Goal: Task Accomplishment & Management: Manage account settings

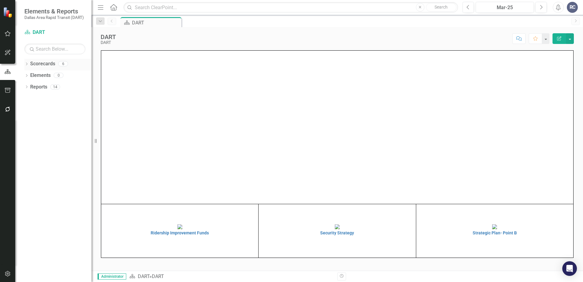
click at [25, 63] on icon "Dropdown" at bounding box center [26, 64] width 4 height 3
click at [31, 74] on icon "Dropdown" at bounding box center [29, 75] width 5 height 4
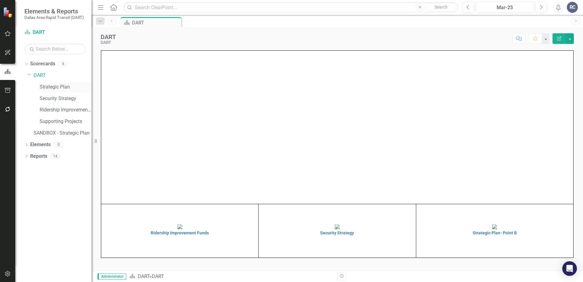
click at [47, 88] on link "Strategic Plan" at bounding box center [66, 87] width 52 height 7
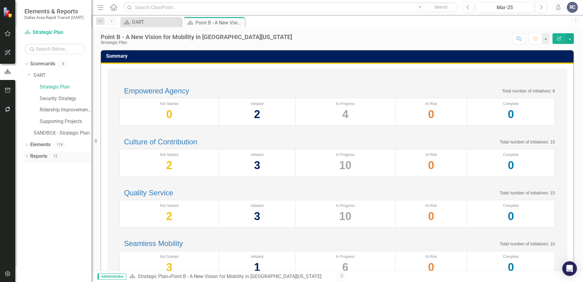
click at [26, 156] on icon "Dropdown" at bounding box center [26, 156] width 4 height 3
click at [28, 201] on icon "Dropdown" at bounding box center [29, 200] width 4 height 3
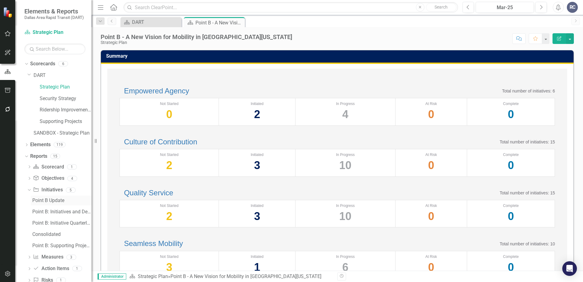
click at [45, 203] on div "Point B Update" at bounding box center [61, 200] width 59 height 5
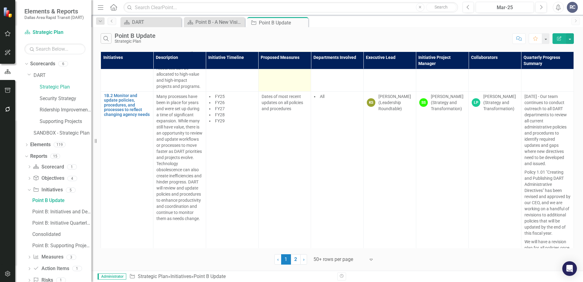
scroll to position [671, 0]
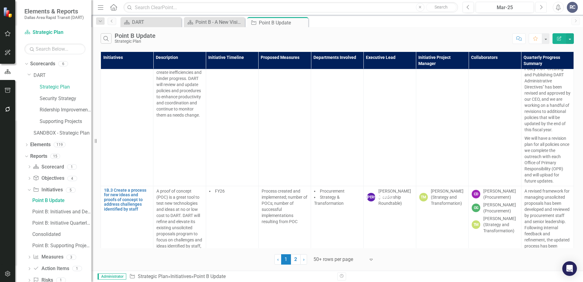
click at [541, 6] on icon "Next" at bounding box center [541, 7] width 3 height 5
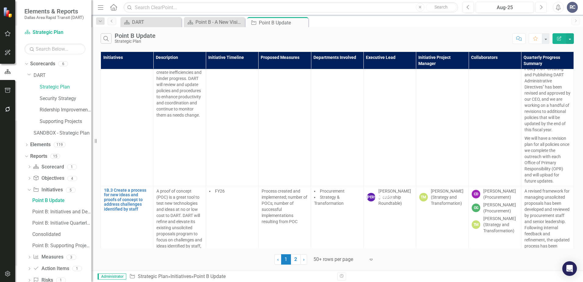
click at [541, 6] on icon "Next" at bounding box center [541, 7] width 3 height 5
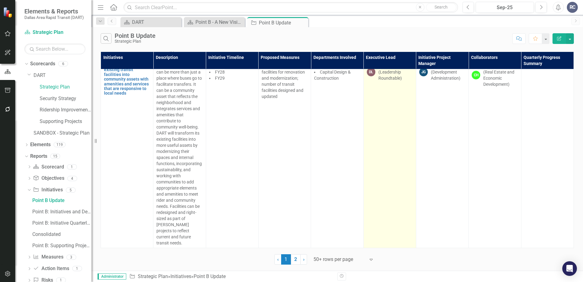
scroll to position [6987, 0]
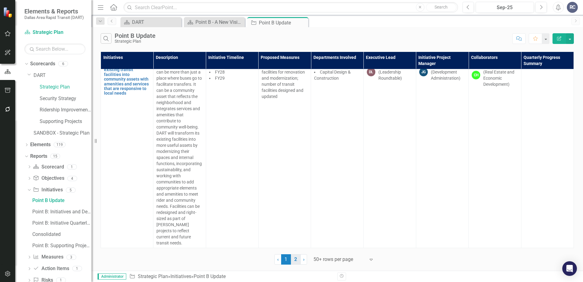
click at [296, 259] on link "2" at bounding box center [296, 259] width 10 height 10
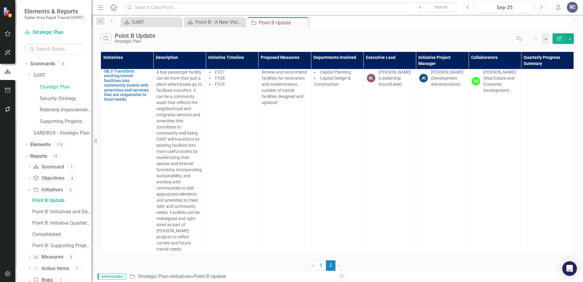
scroll to position [0, 0]
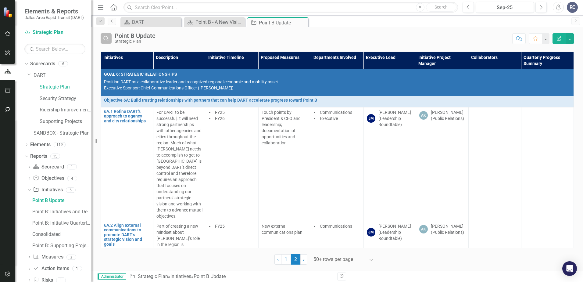
click at [109, 41] on icon "Search" at bounding box center [106, 38] width 7 height 5
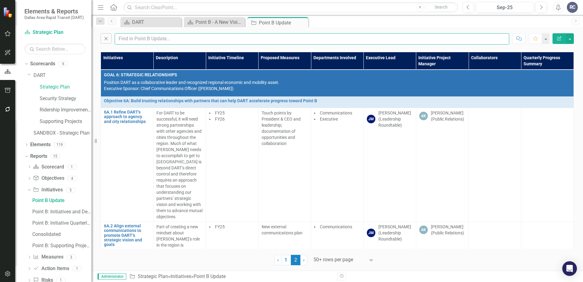
click at [139, 42] on input "text" at bounding box center [312, 38] width 395 height 11
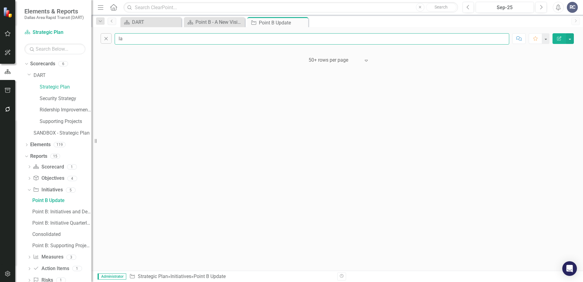
type input "l"
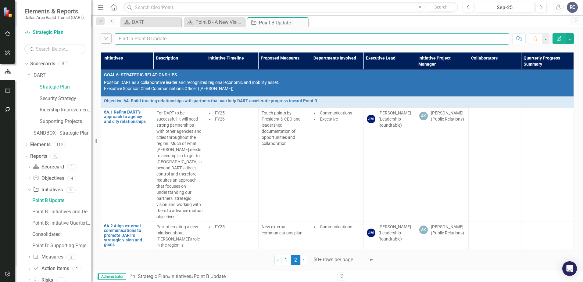
click at [205, 41] on input "text" at bounding box center [312, 38] width 395 height 11
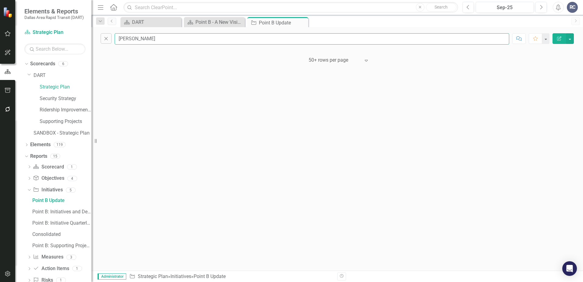
type input "laquita"
click at [105, 36] on icon "Close" at bounding box center [106, 38] width 7 height 5
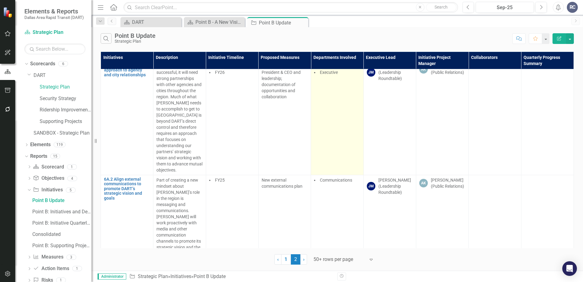
scroll to position [244, 0]
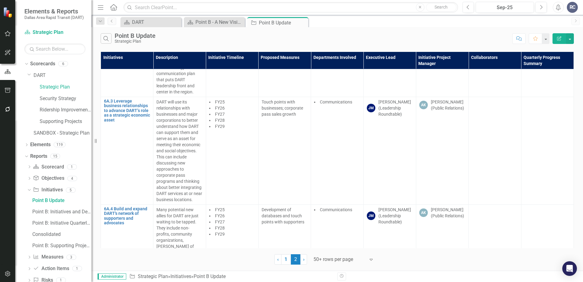
drag, startPoint x: 308, startPoint y: 246, endPoint x: 280, endPoint y: 248, distance: 28.5
drag, startPoint x: 280, startPoint y: 248, endPoint x: 285, endPoint y: 259, distance: 11.9
click at [285, 259] on link "1" at bounding box center [286, 259] width 10 height 10
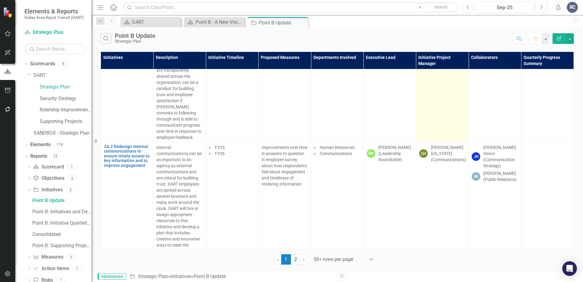
scroll to position [976, 0]
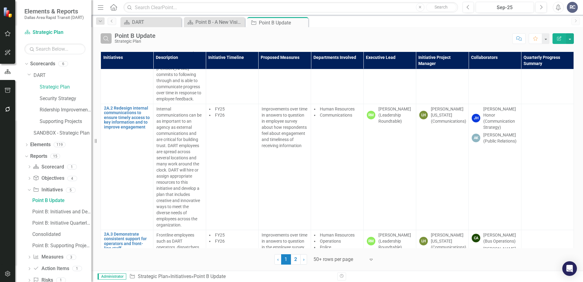
click at [103, 38] on icon "Search" at bounding box center [106, 38] width 7 height 5
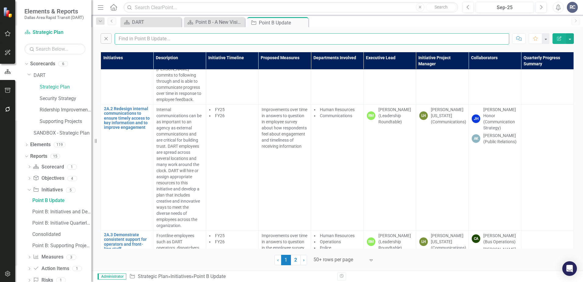
click at [141, 38] on input "text" at bounding box center [312, 38] width 395 height 11
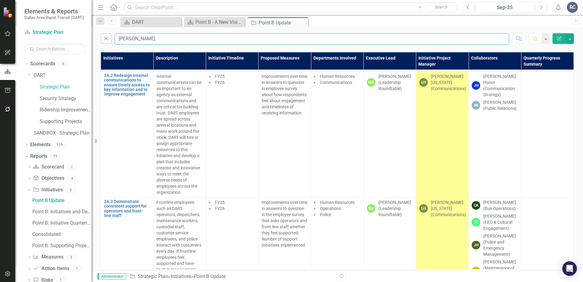
scroll to position [0, 0]
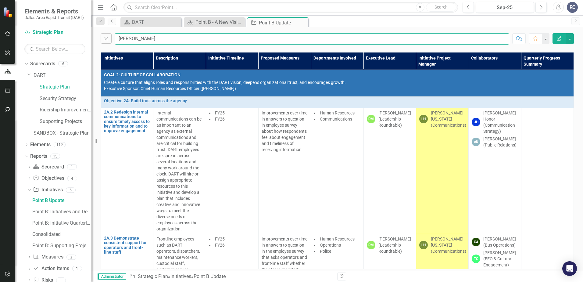
type input "laquita"
click at [445, 145] on td "LH LaQuita Hubbard-Washington (Communications)" at bounding box center [442, 171] width 52 height 126
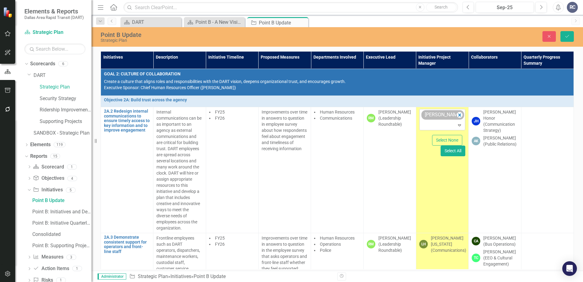
drag, startPoint x: 445, startPoint y: 145, endPoint x: 433, endPoint y: 113, distance: 34.6
click at [433, 113] on div "LaQuita Hubbard-Washington (Communications)" at bounding box center [439, 114] width 33 height 9
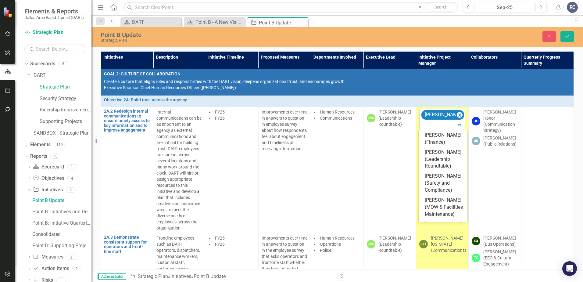
click at [461, 115] on icon "Remove LaQuita Hubbard-Washington (Communications)" at bounding box center [460, 115] width 6 height 8
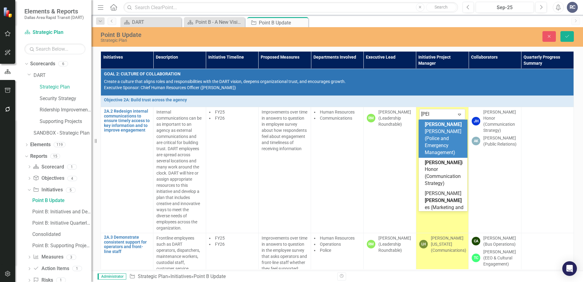
type input "joni"
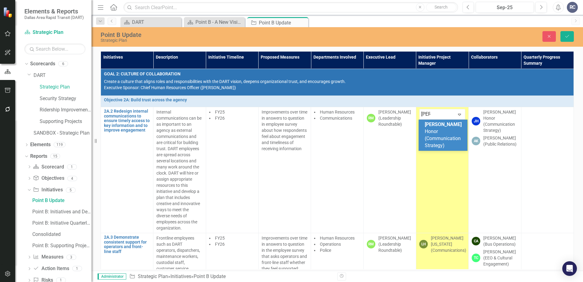
click at [425, 130] on span "Joni Honor (Communication Strategy)" at bounding box center [443, 134] width 37 height 27
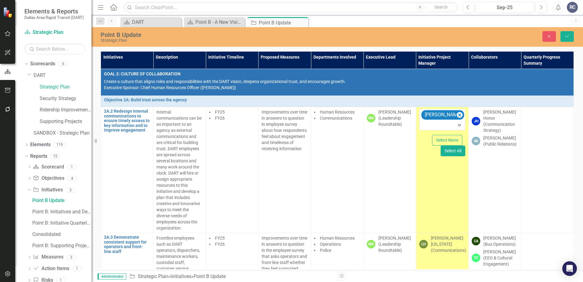
click at [440, 175] on td "Joni Honor (Communication Strategy) Expand Select None Select All" at bounding box center [442, 170] width 52 height 126
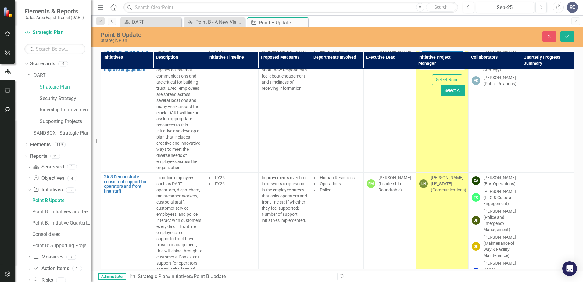
scroll to position [61, 0]
click at [440, 177] on div "LaQuita Hubbard-Washington (Communications)" at bounding box center [448, 183] width 35 height 18
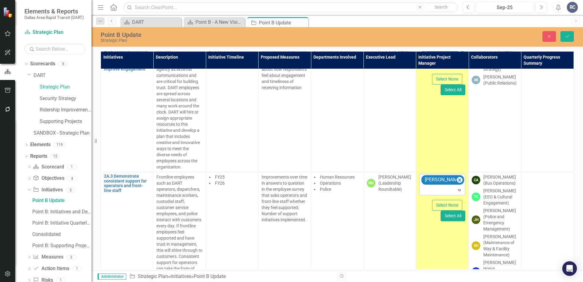
drag, startPoint x: 440, startPoint y: 177, endPoint x: 459, endPoint y: 179, distance: 19.1
click at [459, 179] on icon "Remove LaQuita Hubbard-Washington (Communications)" at bounding box center [460, 179] width 3 height 3
click at [446, 181] on div at bounding box center [438, 179] width 34 height 8
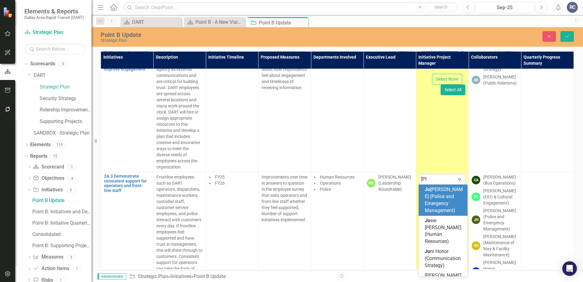
type input "joni"
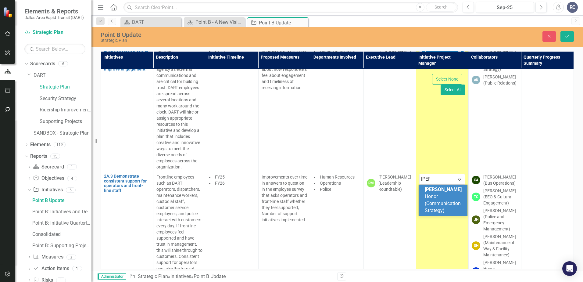
click at [441, 203] on span "Joni Honor (Communication Strategy)" at bounding box center [443, 199] width 37 height 27
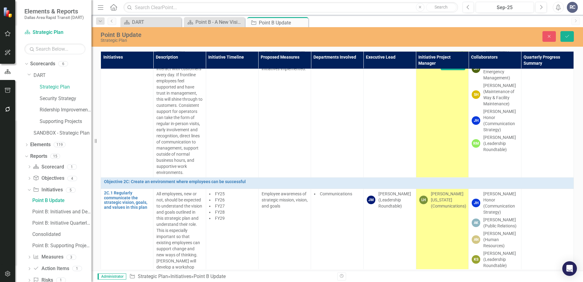
scroll to position [244, 0]
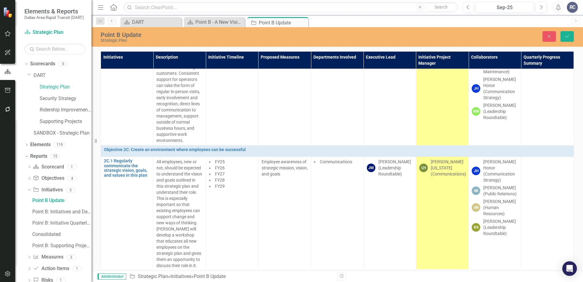
click at [447, 172] on div "LaQuita Hubbard-Washington (Communications)" at bounding box center [448, 168] width 35 height 18
click at [444, 169] on div "LaQuita Hubbard-Washington (Communications)" at bounding box center [439, 164] width 33 height 9
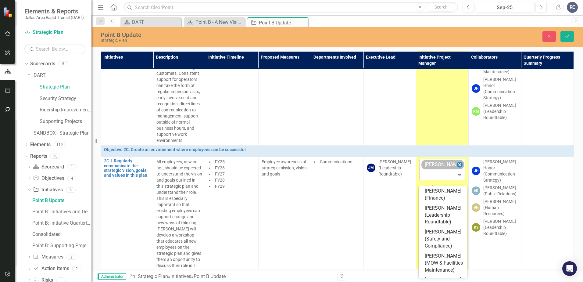
click at [459, 169] on icon "Remove LaQuita Hubbard-Washington (Communications)" at bounding box center [460, 165] width 6 height 8
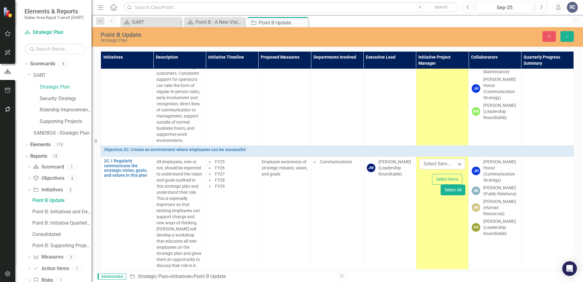
click at [449, 168] on div at bounding box center [438, 164] width 34 height 8
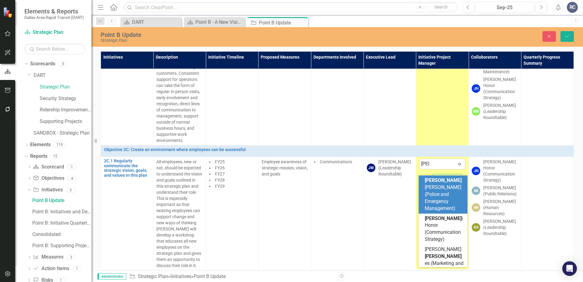
type input "joni"
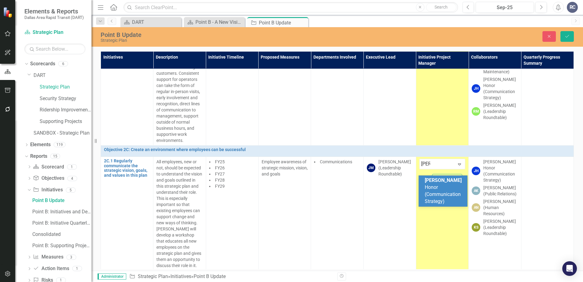
click at [448, 182] on span "Joni Honor (Communication Strategy)" at bounding box center [443, 190] width 37 height 27
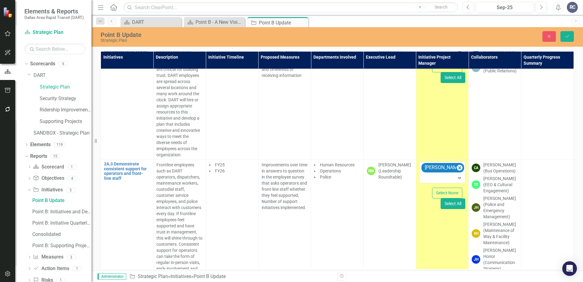
scroll to position [0, 0]
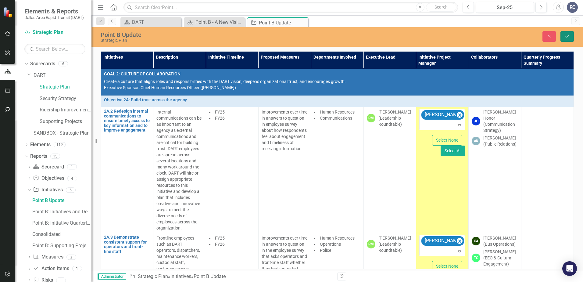
click at [568, 35] on icon "Save" at bounding box center [567, 36] width 5 height 4
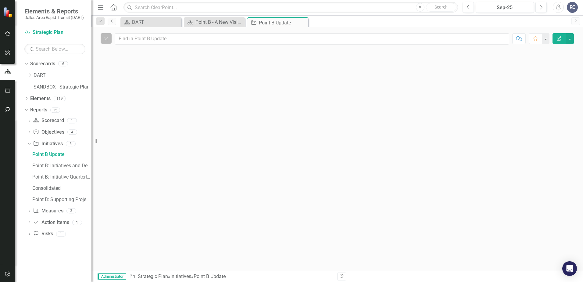
click at [106, 39] on icon "button" at bounding box center [106, 38] width 3 height 3
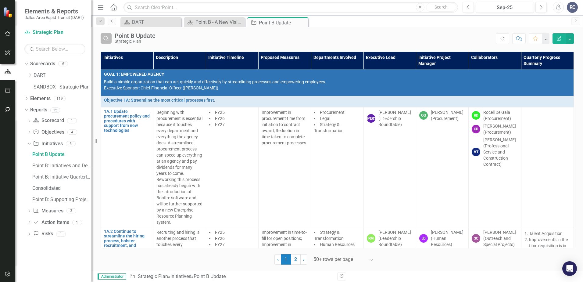
click at [108, 39] on icon "Search" at bounding box center [106, 38] width 7 height 5
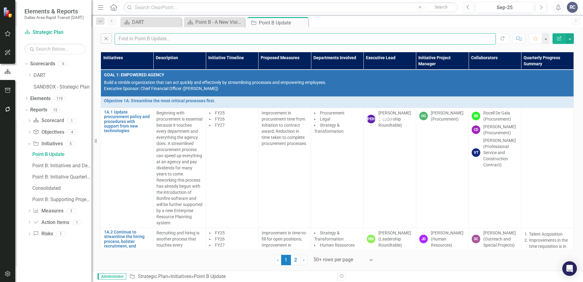
click at [146, 34] on input "text" at bounding box center [305, 38] width 381 height 11
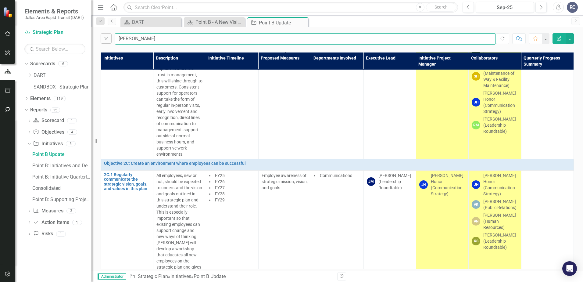
scroll to position [253, 0]
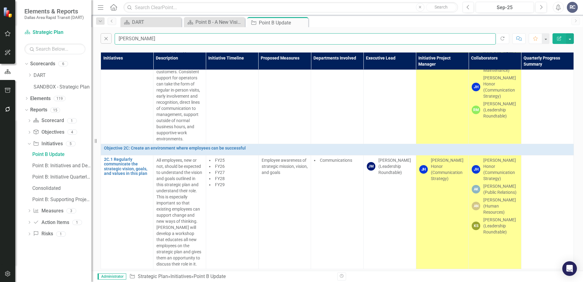
type input "joni"
click at [9, 271] on icon "button" at bounding box center [8, 273] width 6 height 5
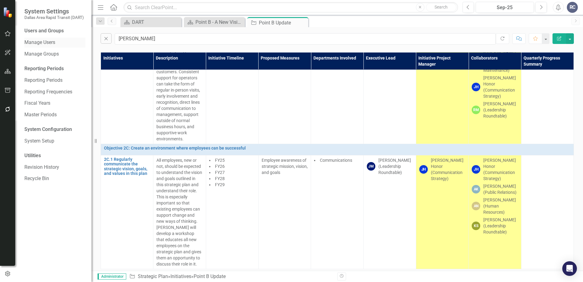
click at [45, 41] on link "Manage Users" at bounding box center [54, 42] width 61 height 7
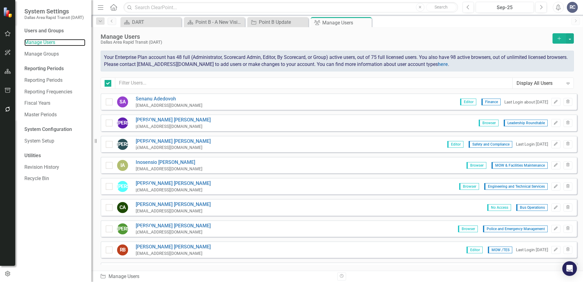
checkbox input "false"
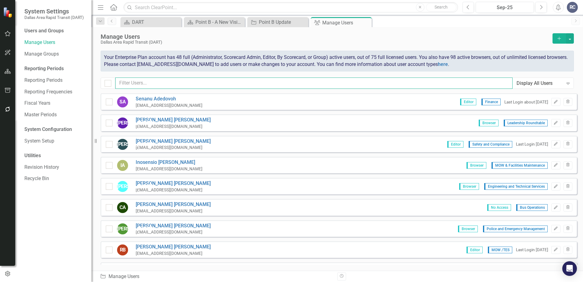
click at [165, 81] on input "text" at bounding box center [314, 82] width 398 height 11
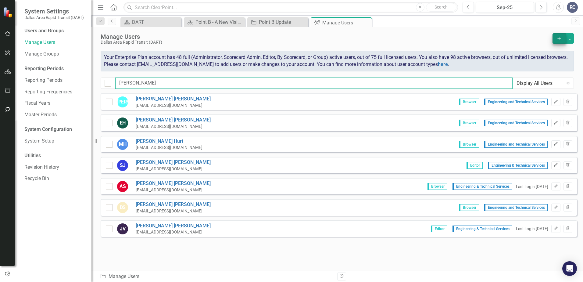
type input "erin"
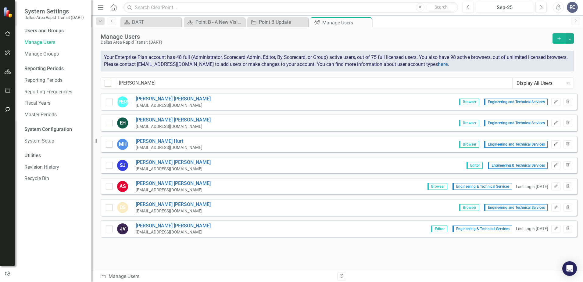
click at [563, 38] on button "Add" at bounding box center [559, 38] width 13 height 10
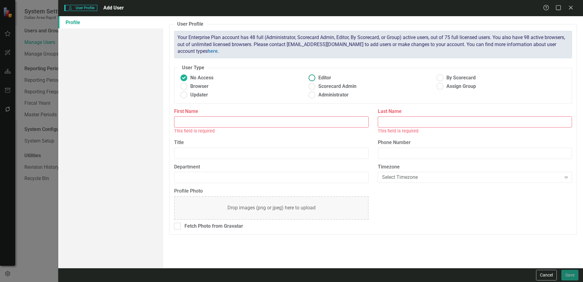
click at [313, 78] on ins at bounding box center [312, 77] width 9 height 9
click at [313, 78] on input "Editor" at bounding box center [312, 77] width 9 height 9
radio input "true"
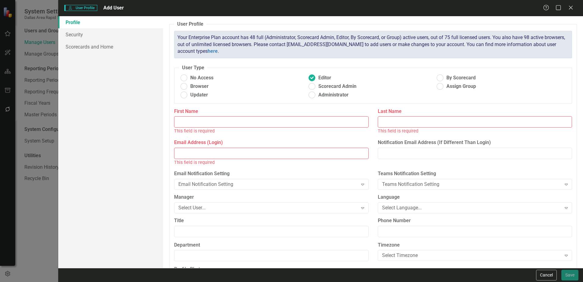
click at [259, 120] on input "First Name" at bounding box center [271, 121] width 194 height 11
type input "Erin"
click at [307, 154] on input "Email Address (Login)" at bounding box center [271, 153] width 194 height 11
paste input "emyers@dart.org"
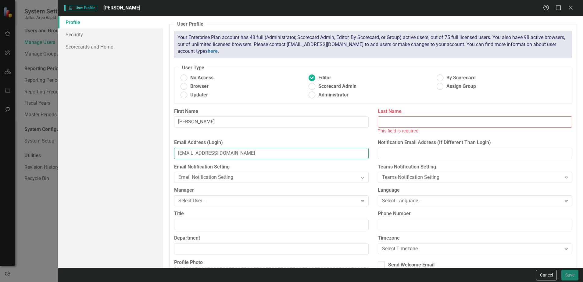
type input "emyers@dart.org"
click at [407, 121] on input "Last Name" at bounding box center [475, 121] width 194 height 11
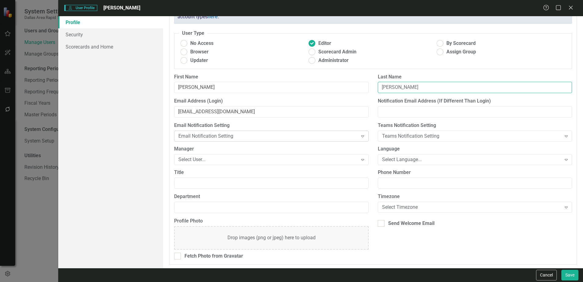
scroll to position [36, 0]
type input "Myers"
click at [248, 160] on div "Select User..." at bounding box center [267, 158] width 179 height 7
click at [226, 161] on div "Select User..." at bounding box center [267, 158] width 179 height 7
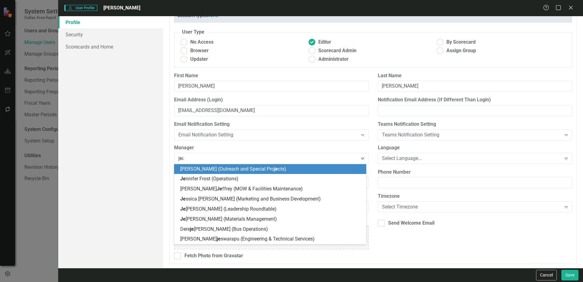
type input "jeam"
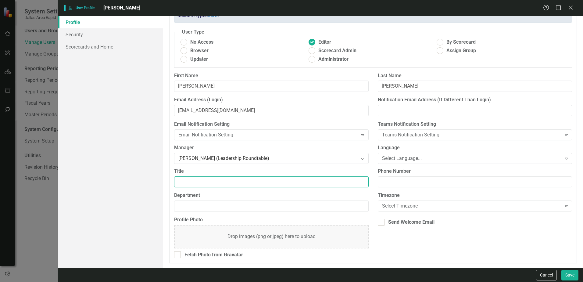
click at [213, 183] on input "Title" at bounding box center [271, 181] width 194 height 11
paste input "VP Public Relations •"
type input "VP Public Relations"
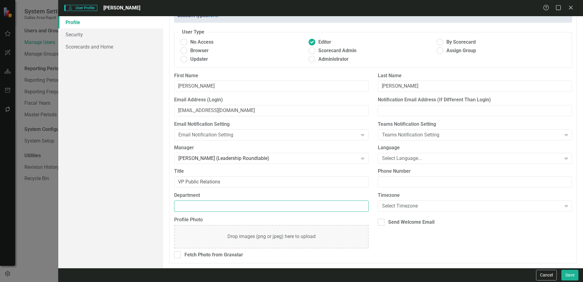
click at [214, 210] on input "Department" at bounding box center [271, 205] width 194 height 11
type input "Public Relations"
click at [388, 204] on div "Select Timezone" at bounding box center [471, 206] width 179 height 7
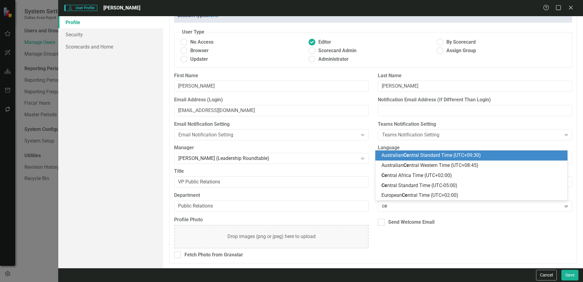
type input "cen"
click at [391, 184] on span "Cen tral Standard Time (UTC-05:00)" at bounding box center [435, 185] width 106 height 6
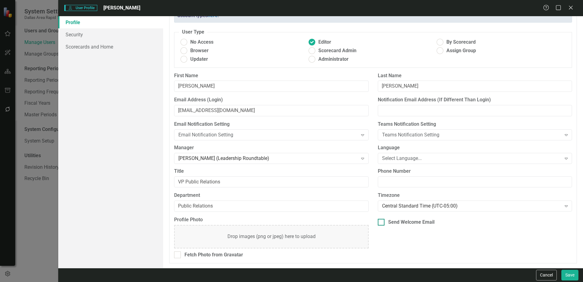
click at [379, 224] on div at bounding box center [381, 222] width 7 height 7
click at [379, 223] on input "Send Welcome Email" at bounding box center [380, 221] width 4 height 4
checkbox input "true"
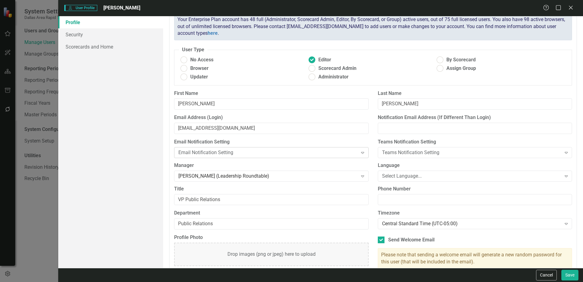
scroll to position [0, 0]
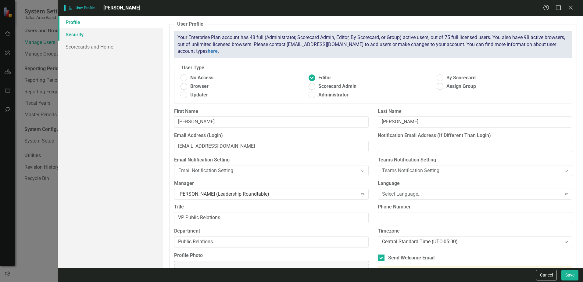
click at [84, 32] on link "Security" at bounding box center [110, 34] width 105 height 12
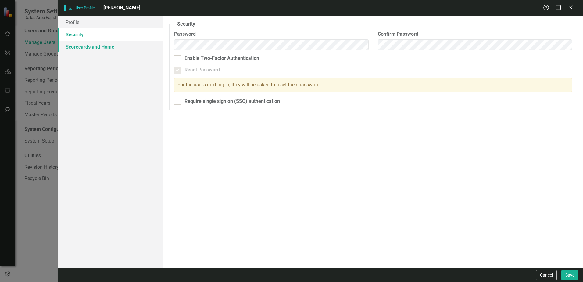
click at [85, 41] on link "Scorecards and Home" at bounding box center [110, 47] width 105 height 12
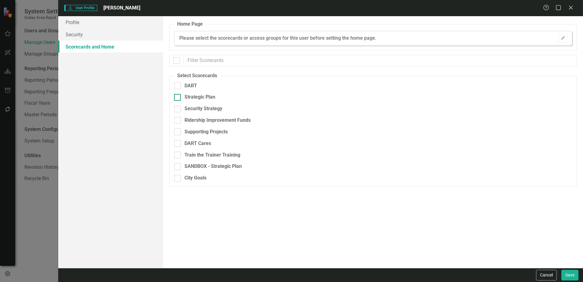
click at [180, 98] on div at bounding box center [177, 97] width 7 height 7
click at [178, 98] on input "Strategic Plan" at bounding box center [176, 96] width 4 height 4
checkbox input "true"
click at [175, 130] on input "Supporting Projects" at bounding box center [176, 130] width 4 height 4
checkbox input "true"
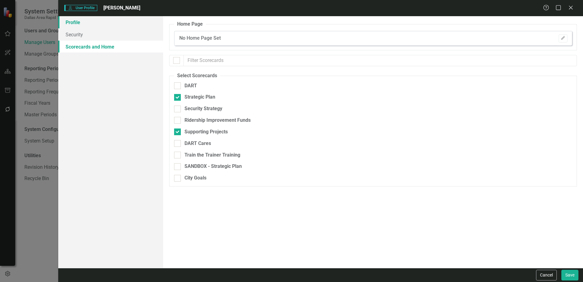
click at [93, 25] on link "Profile" at bounding box center [110, 22] width 105 height 12
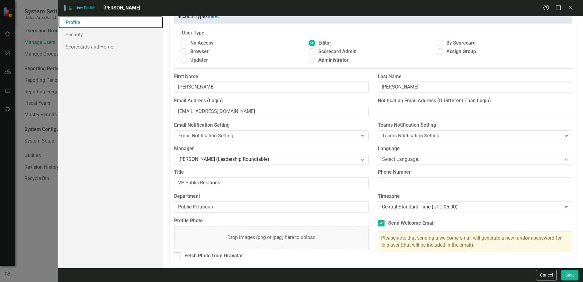
scroll to position [36, 0]
click at [570, 276] on button "Save" at bounding box center [570, 275] width 17 height 11
